Goal: Information Seeking & Learning: Learn about a topic

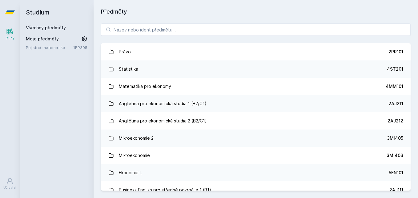
click at [135, 28] on div "[PERSON_NAME] dostávat tipy ohledně studia, nových testů, hodnocení učitelů a p…" at bounding box center [209, 27] width 154 height 55
click at [206, 38] on button "Ne" at bounding box center [210, 39] width 22 height 15
click at [167, 24] on input "search" at bounding box center [256, 29] width 310 height 12
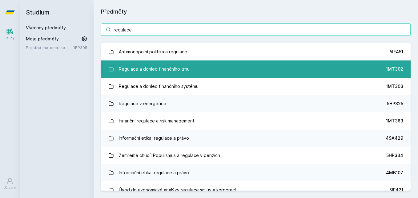
type input "regulace"
click at [164, 68] on div "Regulace a dohled finančního trhu" at bounding box center [154, 69] width 71 height 12
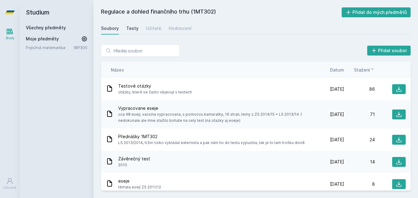
click at [137, 27] on div "Testy" at bounding box center [132, 28] width 12 height 6
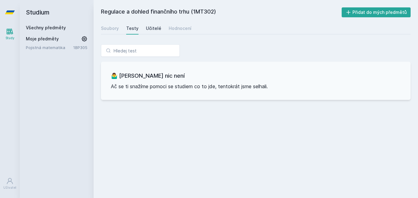
click at [150, 29] on div "Učitelé" at bounding box center [153, 28] width 15 height 6
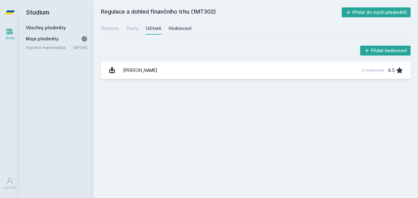
click at [177, 28] on div "Hodnocení" at bounding box center [180, 28] width 23 height 6
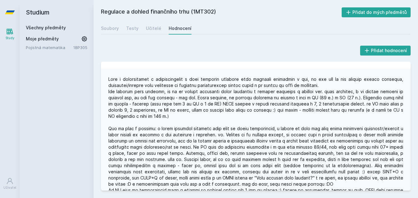
scroll to position [36, 0]
click at [201, 107] on div at bounding box center [255, 144] width 295 height 136
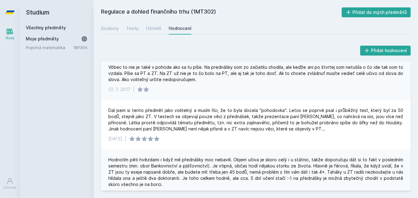
scroll to position [0, 0]
